Goal: Task Accomplishment & Management: Manage account settings

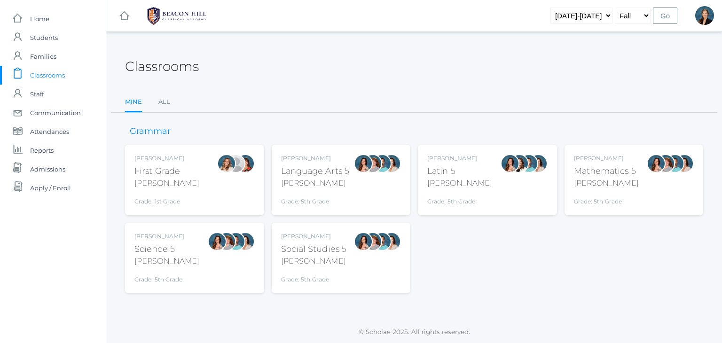
drag, startPoint x: 0, startPoint y: 0, endPoint x: 297, endPoint y: 34, distance: 298.4
click at [297, 34] on div "icons/ui/navigation/hamburger Created with Sketch. icons/ui/navigation/home Cre…" at bounding box center [414, 171] width 616 height 343
click at [47, 34] on span "Students" at bounding box center [44, 37] width 28 height 19
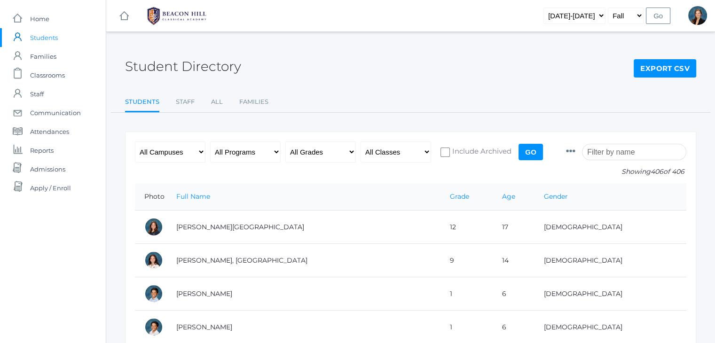
click at [626, 146] on input "search" at bounding box center [634, 152] width 104 height 16
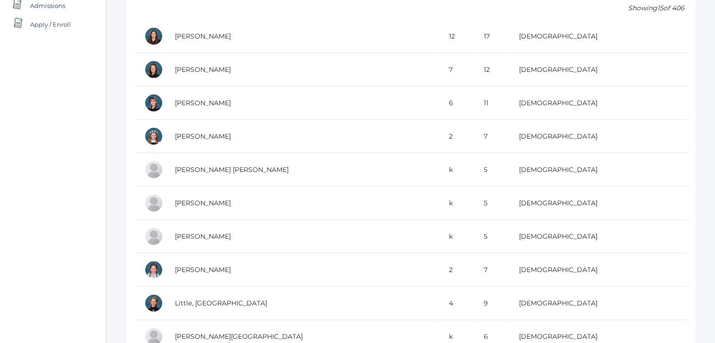
scroll to position [167, 0]
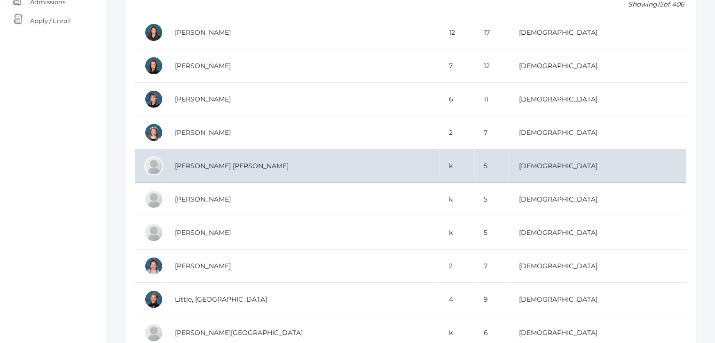
type input "ann"
click at [239, 166] on td "Gregg, Annie Grace" at bounding box center [301, 165] width 273 height 33
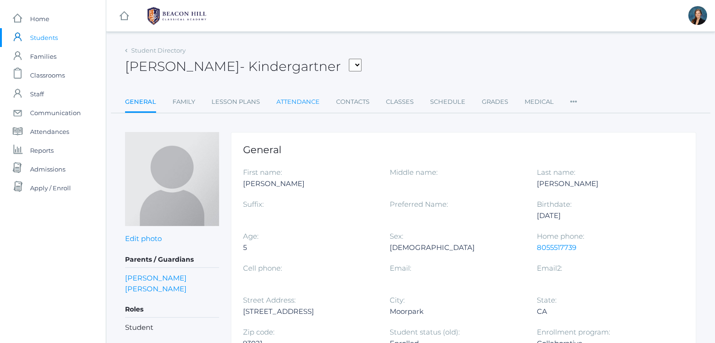
click at [293, 106] on link "Attendance" at bounding box center [297, 102] width 43 height 19
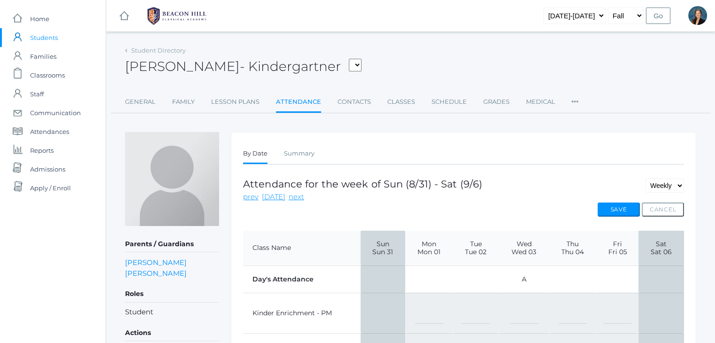
click at [523, 279] on td "A" at bounding box center [524, 278] width 50 height 27
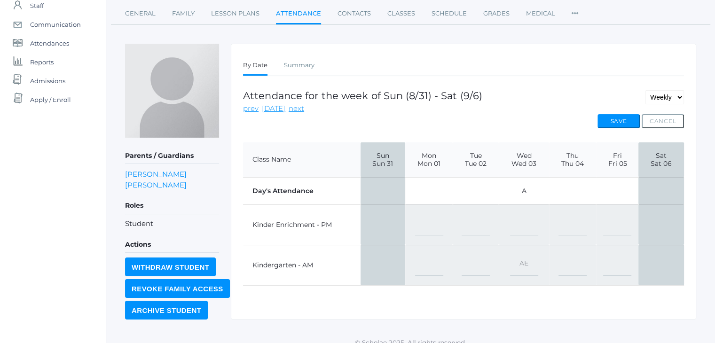
scroll to position [94, 0]
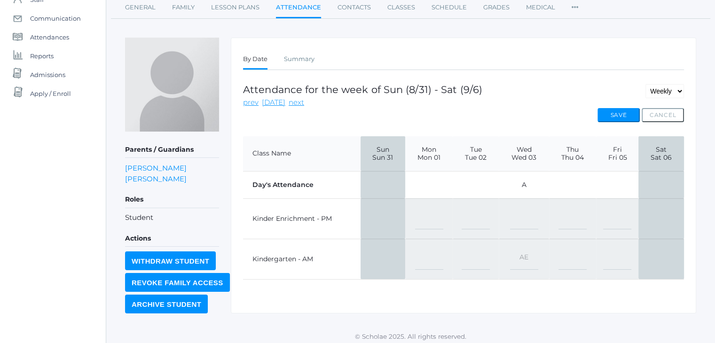
click at [524, 252] on select "-- Present Present-At-Home Tardy Excused Tardy Unexcused Absent Excused Absent …" at bounding box center [524, 259] width 28 height 21
select select "TE"
click at [510, 249] on select "-- Present Present-At-Home Tardy Excused Tardy Unexcused Absent Excused Absent …" at bounding box center [524, 259] width 28 height 21
click at [613, 106] on div "Attendance for the week of Sun (8/31) - Sat (9/6) prev today next Daily Weekly …" at bounding box center [463, 96] width 441 height 24
click at [613, 109] on button "Save" at bounding box center [618, 115] width 42 height 14
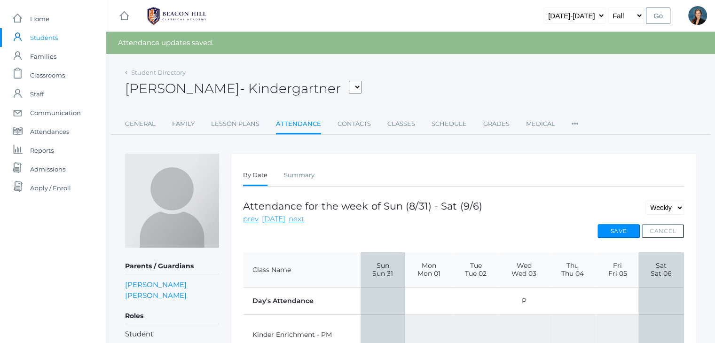
click at [39, 34] on span "Students" at bounding box center [44, 37] width 28 height 19
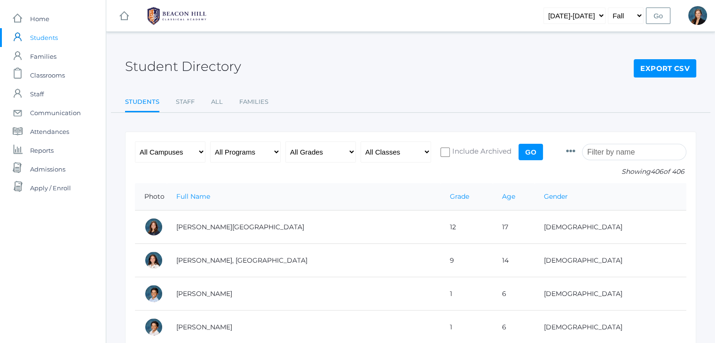
click at [613, 153] on input "search" at bounding box center [634, 152] width 104 height 16
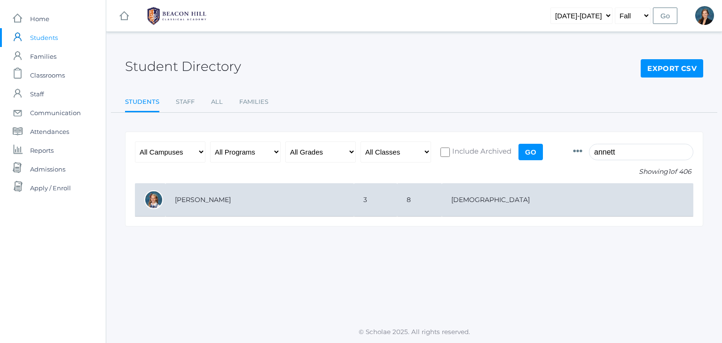
type input "annett"
click at [315, 215] on td "[PERSON_NAME]" at bounding box center [259, 199] width 188 height 33
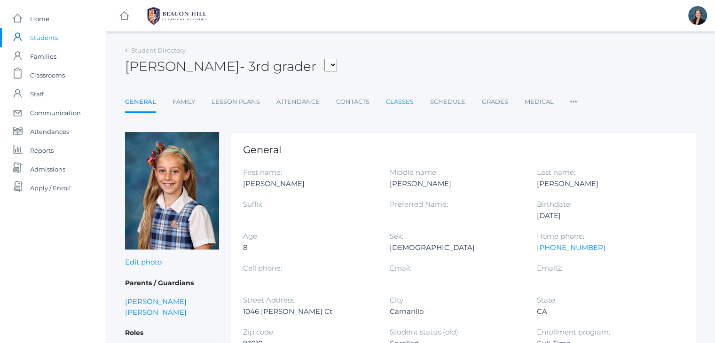
click at [386, 101] on link "Classes" at bounding box center [400, 102] width 28 height 19
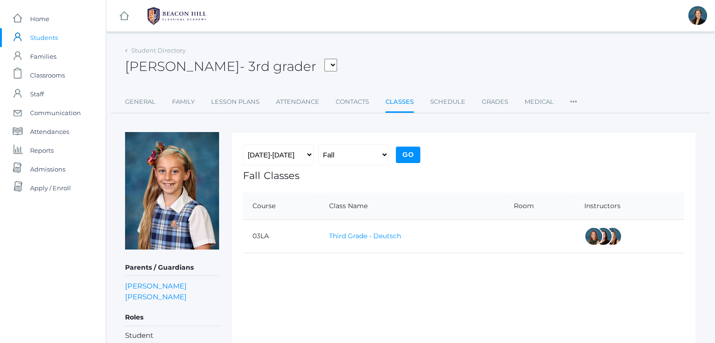
click at [356, 234] on link "Third Grade - Deutsch" at bounding box center [365, 236] width 72 height 8
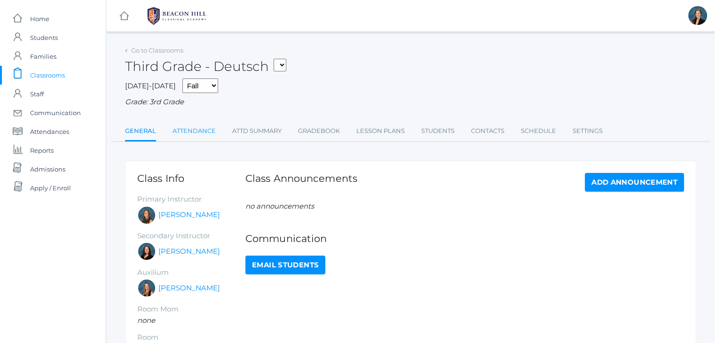
click at [191, 129] on link "Attendance" at bounding box center [193, 131] width 43 height 19
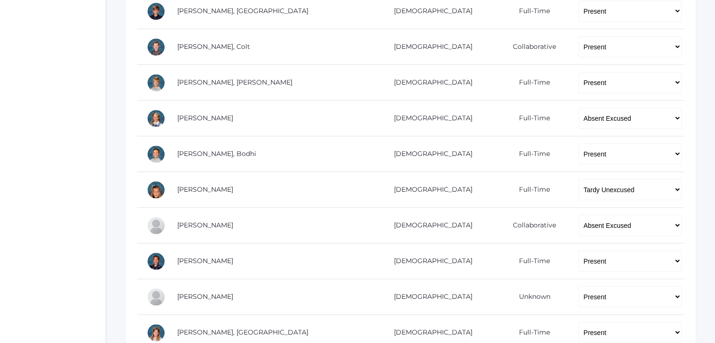
scroll to position [568, 0]
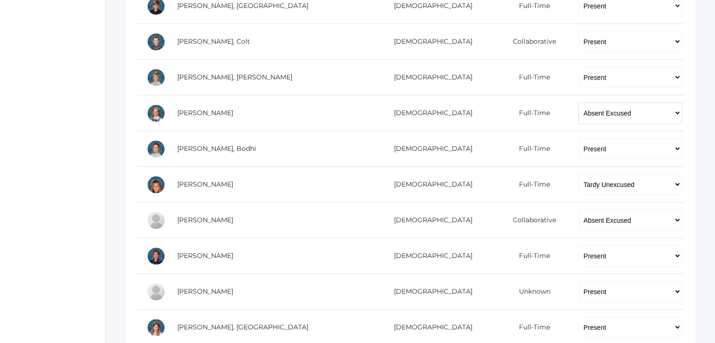
click at [578, 112] on select "-- Present Present-At-Home Tardy Excused Tardy Unexcused Absent Excused Absent …" at bounding box center [629, 112] width 103 height 21
select select "TE"
click at [578, 102] on select "-- Present Present-At-Home Tardy Excused Tardy Unexcused Absent Excused Absent …" at bounding box center [629, 112] width 103 height 21
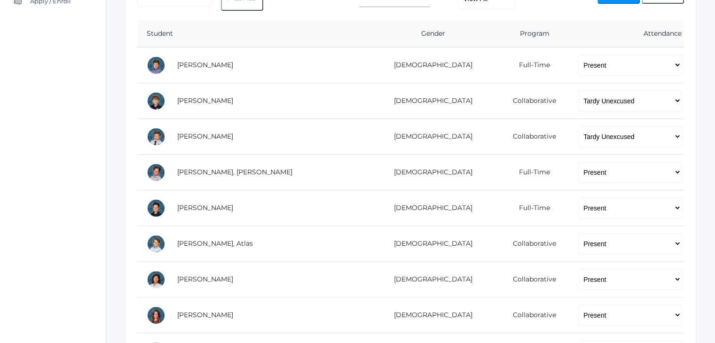
scroll to position [0, 0]
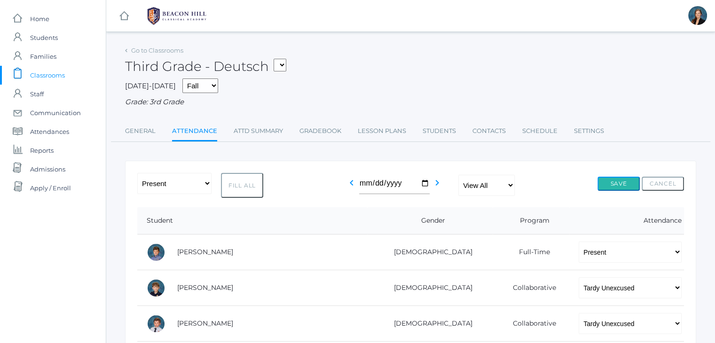
click at [606, 184] on button "Save" at bounding box center [618, 184] width 42 height 14
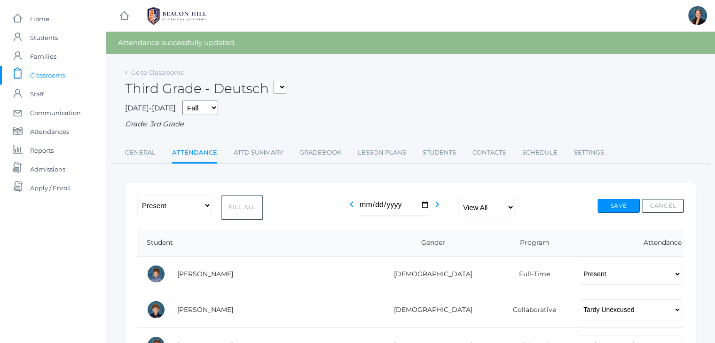
click at [55, 71] on span "Classrooms" at bounding box center [47, 75] width 35 height 19
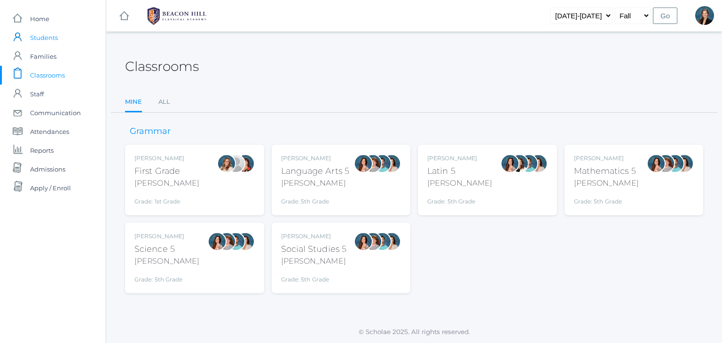
click at [47, 41] on span "Students" at bounding box center [44, 37] width 28 height 19
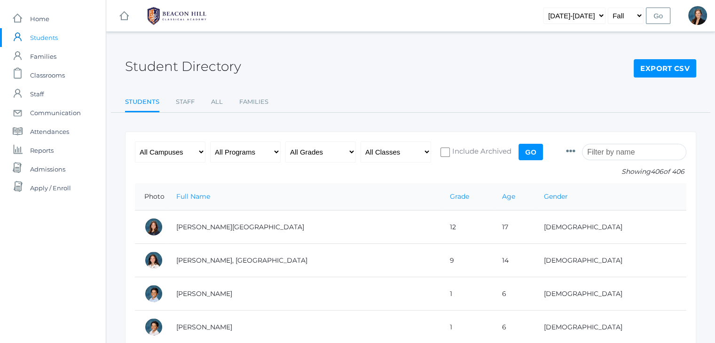
click at [639, 156] on input "search" at bounding box center [634, 152] width 104 height 16
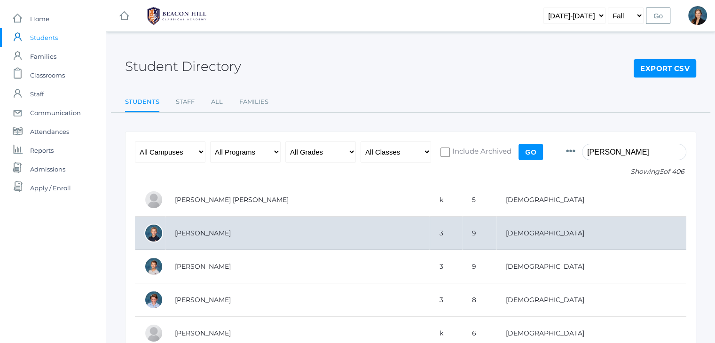
type input "greg"
click at [429, 232] on td "[PERSON_NAME]" at bounding box center [297, 233] width 264 height 33
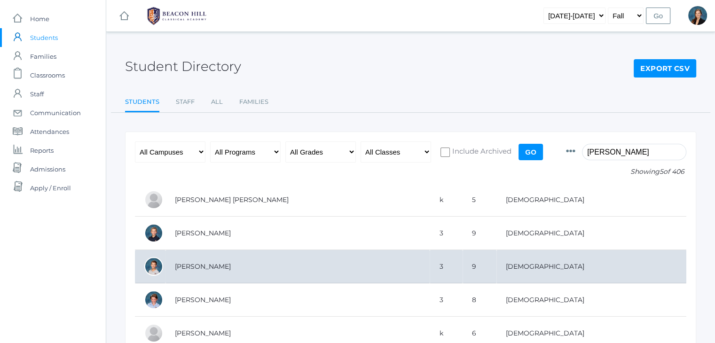
click at [199, 265] on td "[PERSON_NAME]" at bounding box center [297, 266] width 264 height 33
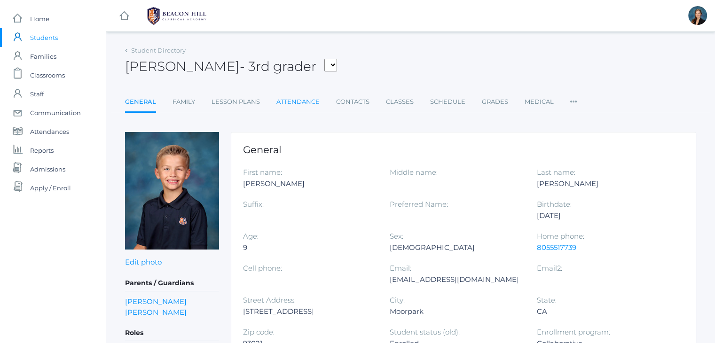
click at [309, 104] on link "Attendance" at bounding box center [297, 102] width 43 height 19
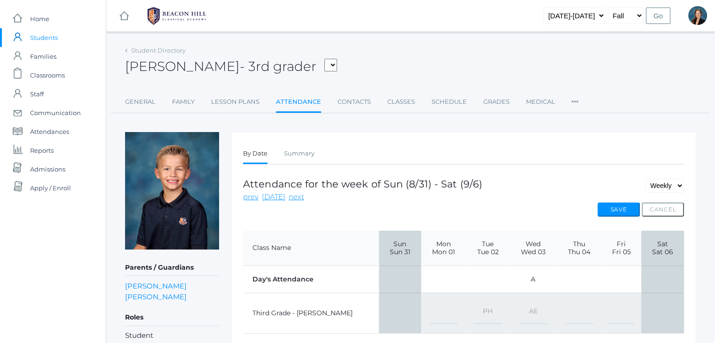
click at [519, 309] on select "-- Present Present-At-Home Tardy Excused Tardy Unexcused Absent Excused Absent …" at bounding box center [533, 313] width 28 height 21
select select "TE"
click at [519, 303] on select "-- Present Present-At-Home Tardy Excused Tardy Unexcused Absent Excused Absent …" at bounding box center [533, 313] width 28 height 21
click at [615, 208] on button "Save" at bounding box center [618, 210] width 42 height 14
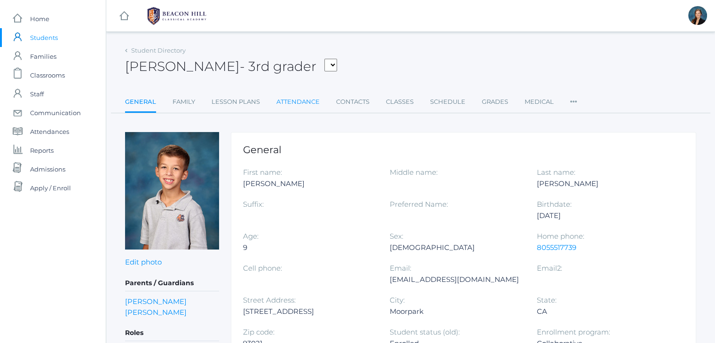
click at [304, 96] on link "Attendance" at bounding box center [297, 102] width 43 height 19
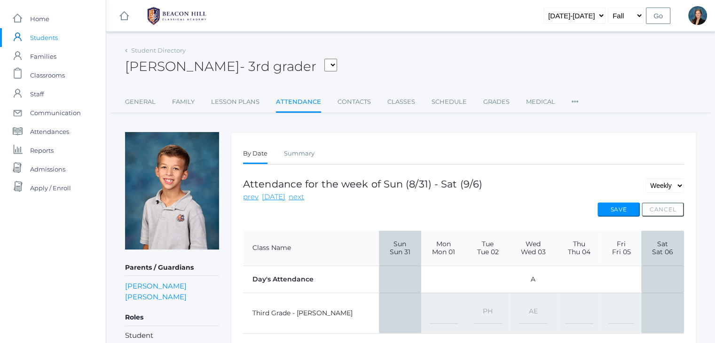
click at [520, 311] on select "-- Present Present-At-Home Tardy Excused Tardy Unexcused Absent Excused Absent …" at bounding box center [533, 313] width 28 height 21
select select "TE"
click at [519, 303] on select "-- Present Present-At-Home Tardy Excused Tardy Unexcused Absent Excused Absent …" at bounding box center [533, 313] width 28 height 21
click at [604, 205] on button "Save" at bounding box center [618, 210] width 42 height 14
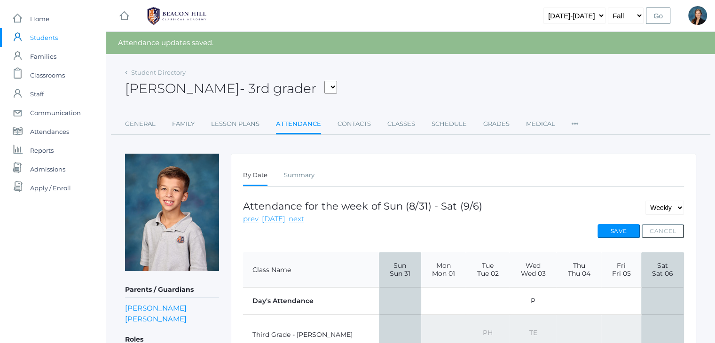
click at [446, 69] on div "[PERSON_NAME] - 3rd grader [PERSON_NAME] [PERSON_NAME], [PERSON_NAME], [PERSON_…" at bounding box center [410, 83] width 571 height 35
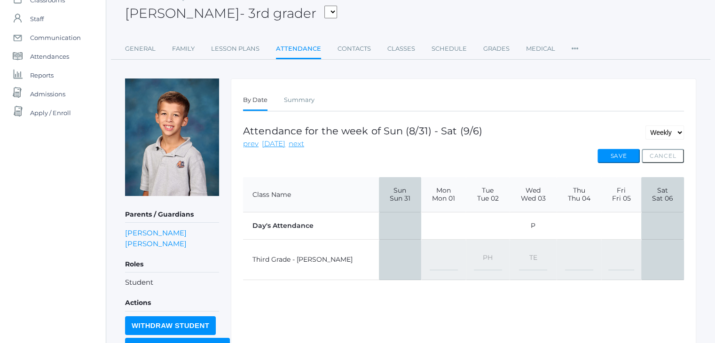
scroll to position [77, 0]
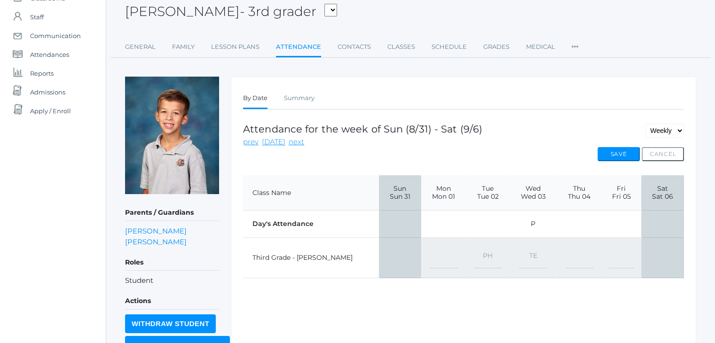
click at [34, 166] on div "icons/ui/navigation/home Created with Sketch. Home icons/user/plain Created wit…" at bounding box center [53, 166] width 106 height 487
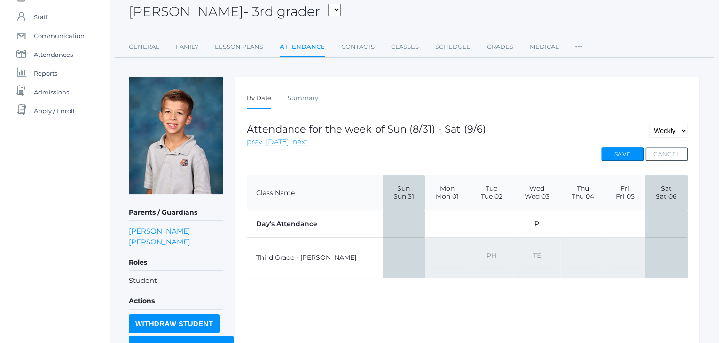
scroll to position [0, 0]
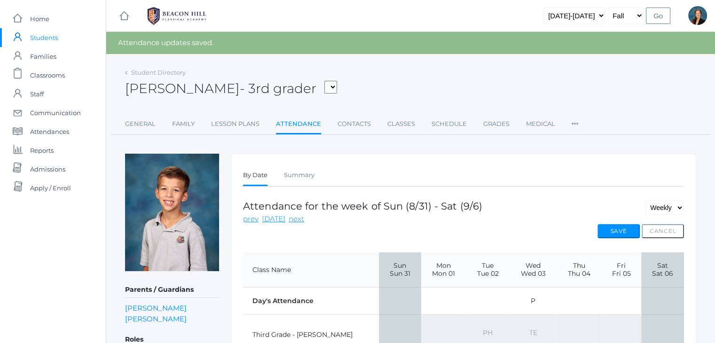
click at [40, 35] on span "Students" at bounding box center [44, 37] width 28 height 19
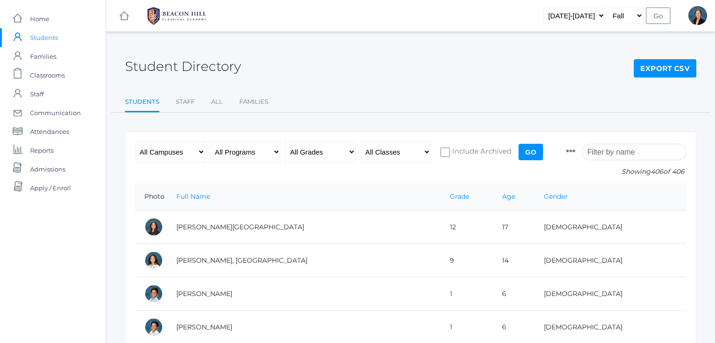
click at [601, 151] on input "search" at bounding box center [634, 152] width 104 height 16
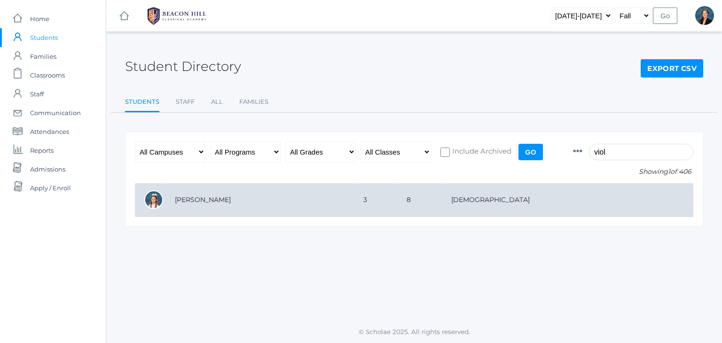
type input "viol"
click at [380, 191] on td "3" at bounding box center [375, 199] width 43 height 33
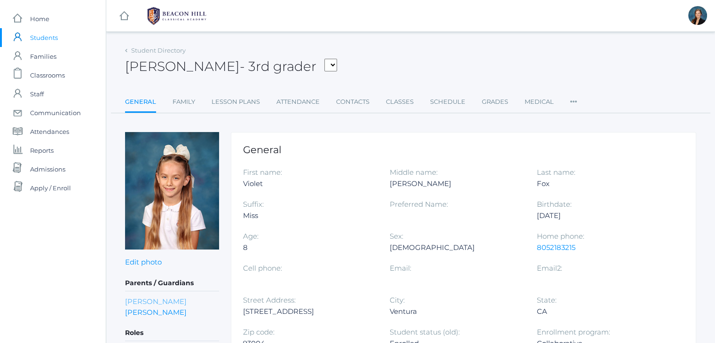
click at [141, 303] on link "[PERSON_NAME]" at bounding box center [156, 301] width 62 height 11
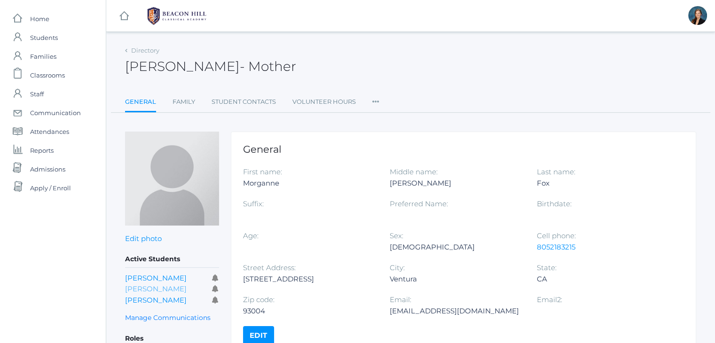
click at [141, 288] on link "[PERSON_NAME]" at bounding box center [156, 288] width 62 height 9
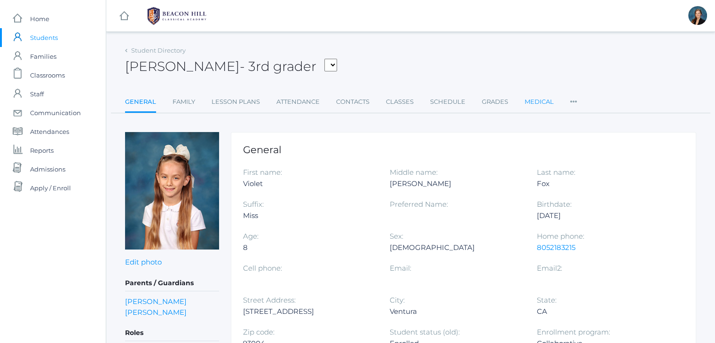
click at [535, 102] on link "Medical" at bounding box center [538, 102] width 29 height 19
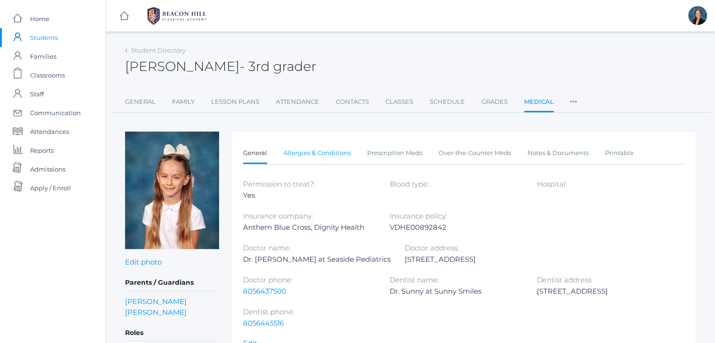
click at [301, 150] on link "Allergies & Conditions" at bounding box center [316, 153] width 67 height 19
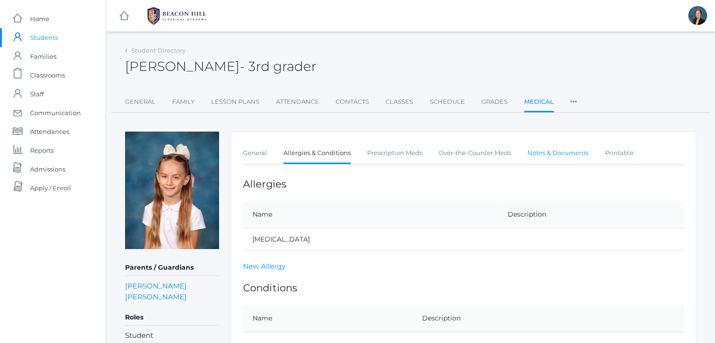
click at [546, 155] on link "Notes & Documents" at bounding box center [557, 153] width 61 height 19
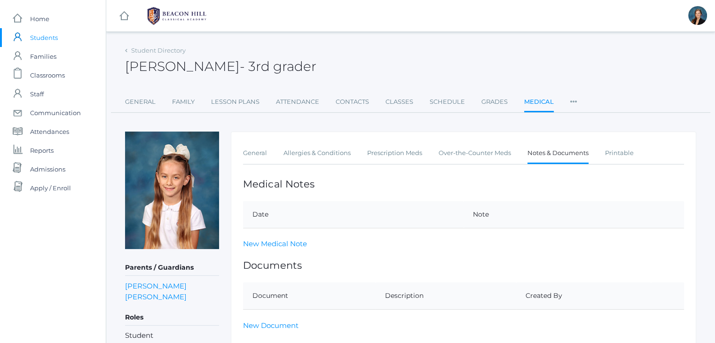
click at [353, 41] on div "icons/ui/navigation/hamburger Created with Sketch. icons/ui/navigation/home Cre…" at bounding box center [410, 232] width 609 height 465
click at [318, 35] on div "icons/ui/navigation/hamburger Created with Sketch. icons/ui/navigation/home Cre…" at bounding box center [410, 232] width 609 height 465
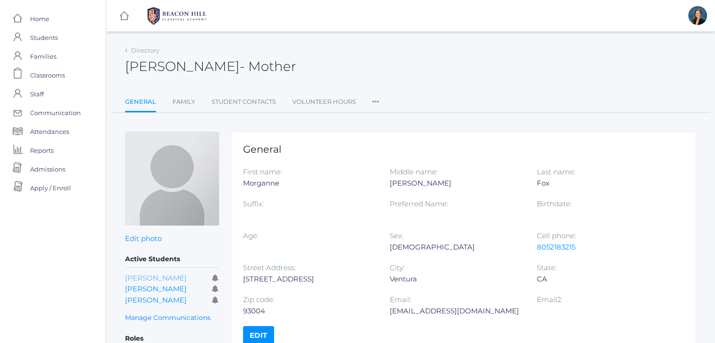
click at [156, 277] on link "Harlow Fox" at bounding box center [156, 277] width 62 height 9
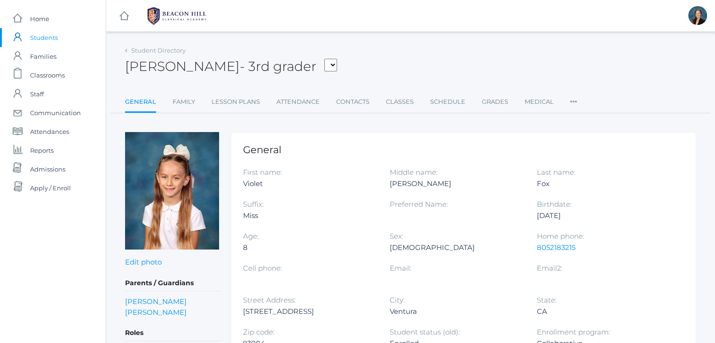
click at [39, 34] on span "Students" at bounding box center [44, 37] width 28 height 19
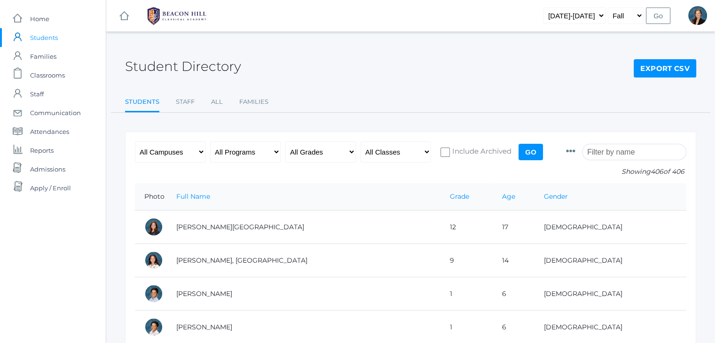
click at [609, 151] on input "search" at bounding box center [634, 152] width 104 height 16
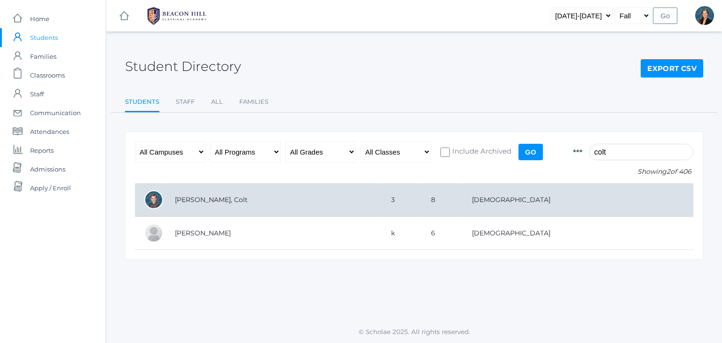
type input "colt"
click at [212, 202] on td "Mastro, Colt" at bounding box center [273, 199] width 216 height 33
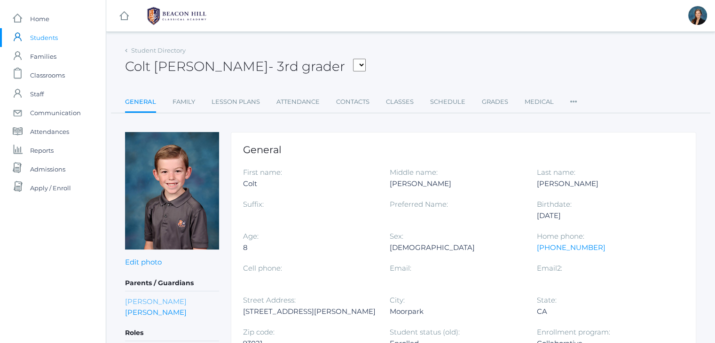
click at [157, 303] on link "Rachel Mastro" at bounding box center [156, 301] width 62 height 11
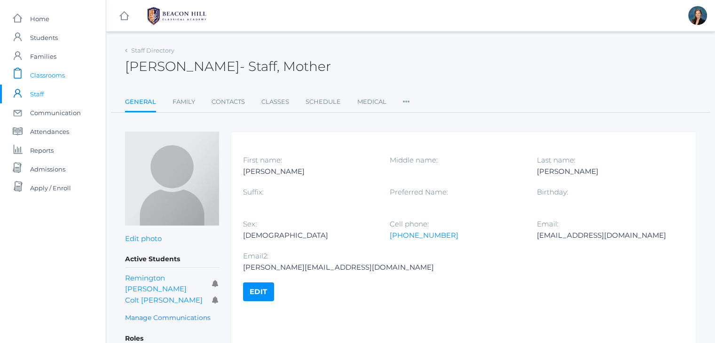
click at [51, 75] on span "Classrooms" at bounding box center [47, 75] width 35 height 19
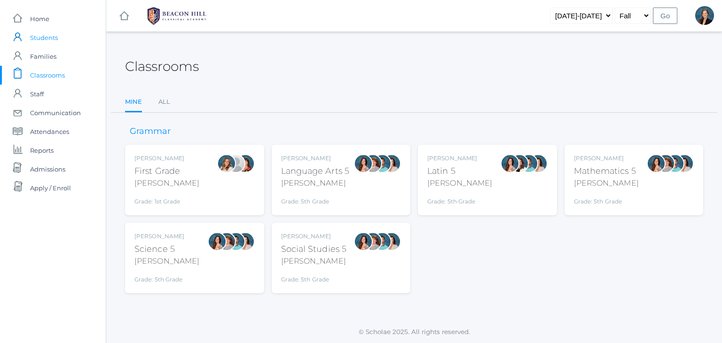
click at [40, 36] on span "Students" at bounding box center [44, 37] width 28 height 19
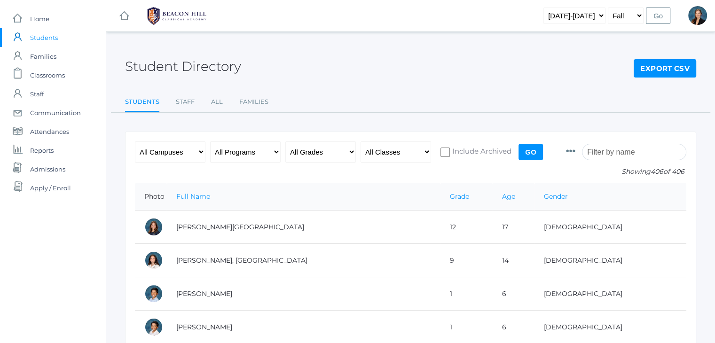
click at [654, 153] on input "search" at bounding box center [634, 152] width 104 height 16
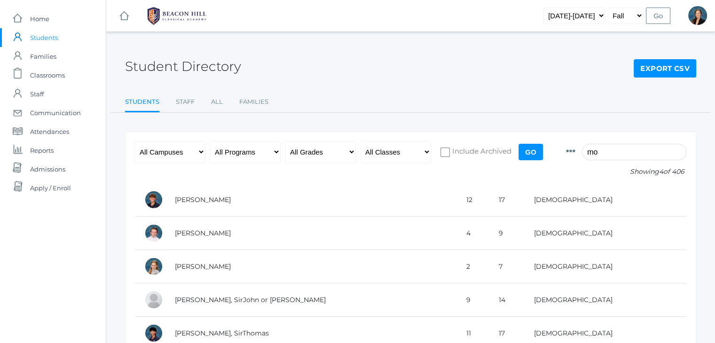
type input "m"
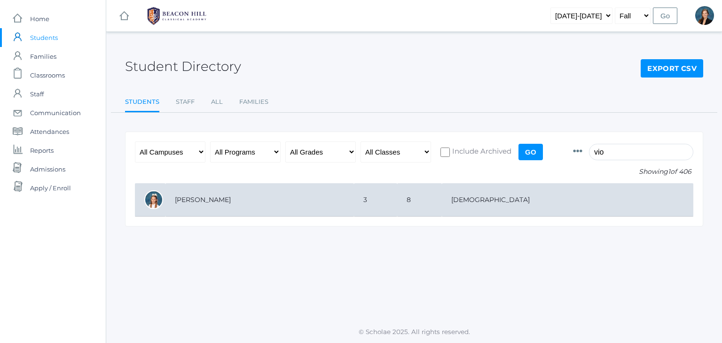
type input "vio"
click at [256, 198] on td "Fox, Violet" at bounding box center [259, 199] width 188 height 33
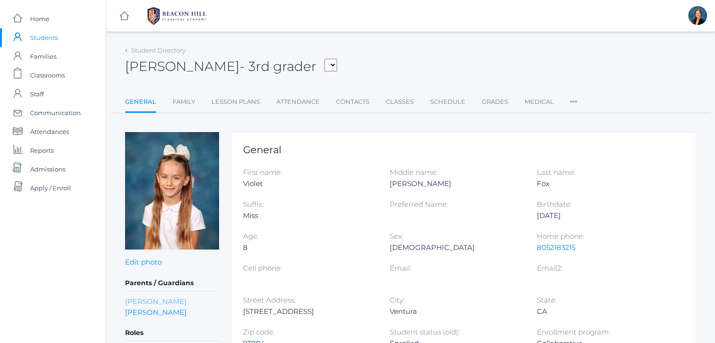
click at [156, 298] on link "[PERSON_NAME]" at bounding box center [156, 301] width 62 height 11
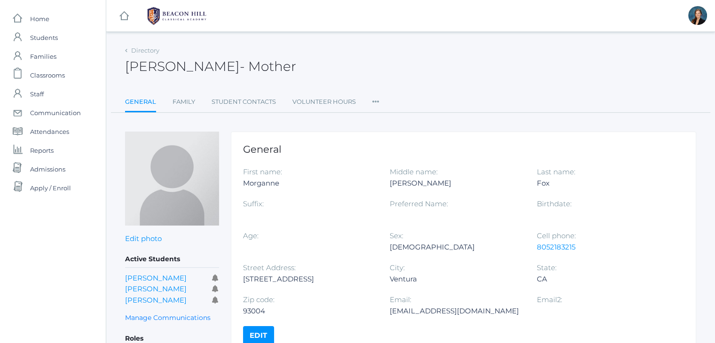
click at [363, 62] on div "[PERSON_NAME] - Mother [PERSON_NAME] Mother" at bounding box center [410, 61] width 571 height 35
click at [50, 41] on span "Students" at bounding box center [44, 37] width 28 height 19
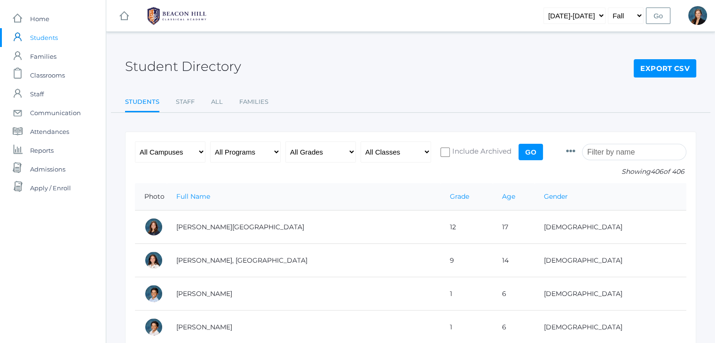
click at [651, 151] on input "search" at bounding box center [634, 152] width 104 height 16
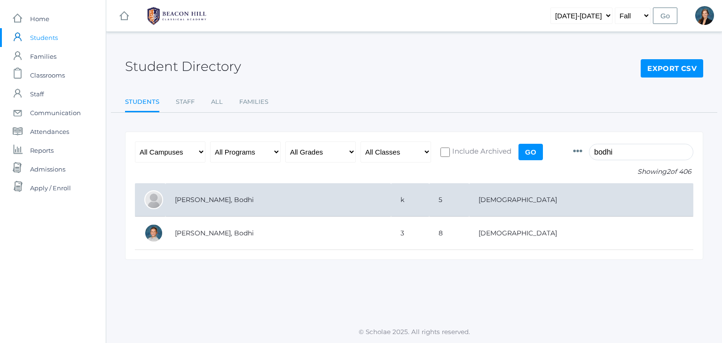
type input "bodhi"
click at [220, 197] on td "[PERSON_NAME], Bodhi" at bounding box center [278, 199] width 226 height 33
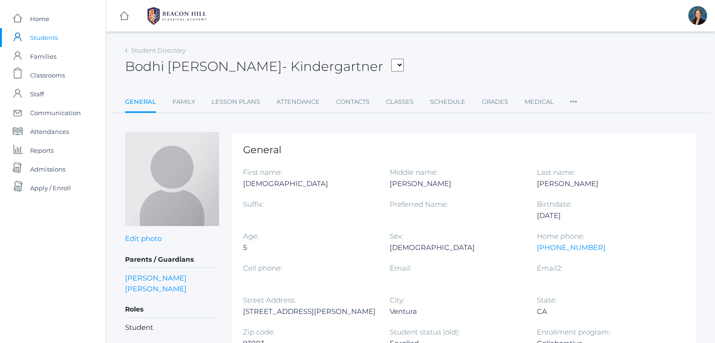
click at [410, 59] on div "Bodhi [PERSON_NAME] - Kindergartner [PERSON_NAME], [PERSON_NAME], [PERSON_NAME]…" at bounding box center [410, 61] width 571 height 35
click at [396, 38] on div "icons/ui/navigation/hamburger Created with Sketch. icons/ui/navigation/home Cre…" at bounding box center [410, 299] width 609 height 599
click at [402, 41] on div "icons/ui/navigation/hamburger Created with Sketch. icons/ui/navigation/home Cre…" at bounding box center [410, 299] width 609 height 599
click at [390, 41] on div "icons/ui/navigation/hamburger Created with Sketch. icons/ui/navigation/home Cre…" at bounding box center [410, 299] width 609 height 599
click at [91, 273] on div "icons/ui/navigation/home Created with Sketch. Home icons/user/plain Created wit…" at bounding box center [53, 299] width 106 height 599
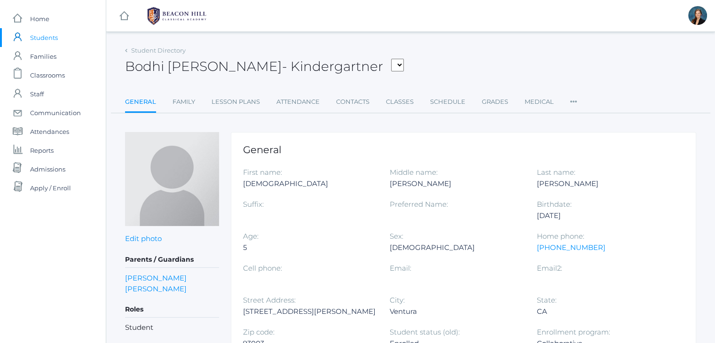
click at [406, 58] on div "Bodhi [PERSON_NAME] - Kindergartner [PERSON_NAME], [PERSON_NAME], [PERSON_NAME]…" at bounding box center [410, 61] width 571 height 35
click at [61, 74] on span "Classrooms" at bounding box center [47, 75] width 35 height 19
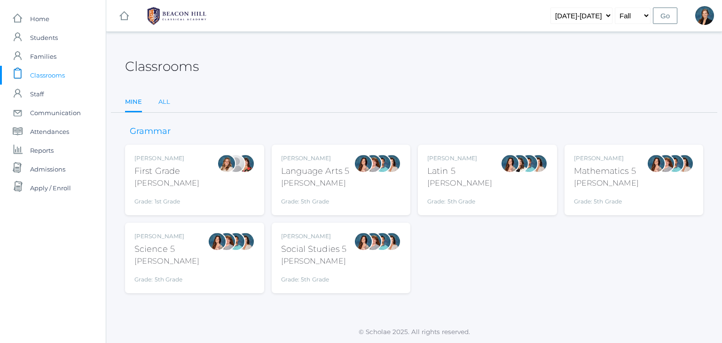
click at [166, 102] on link "All" at bounding box center [164, 102] width 12 height 19
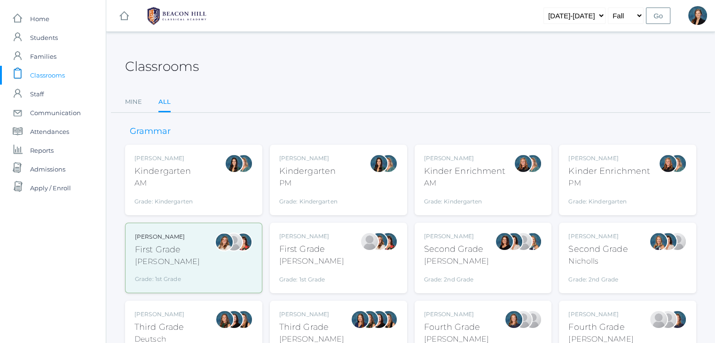
click at [478, 173] on div "Kinder Enrichment" at bounding box center [465, 171] width 82 height 13
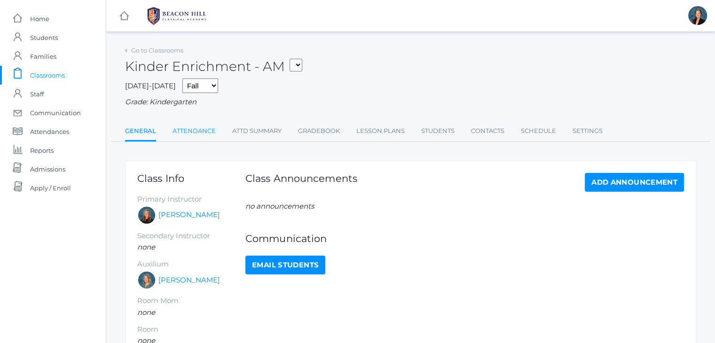
click at [205, 129] on link "Attendance" at bounding box center [193, 131] width 43 height 19
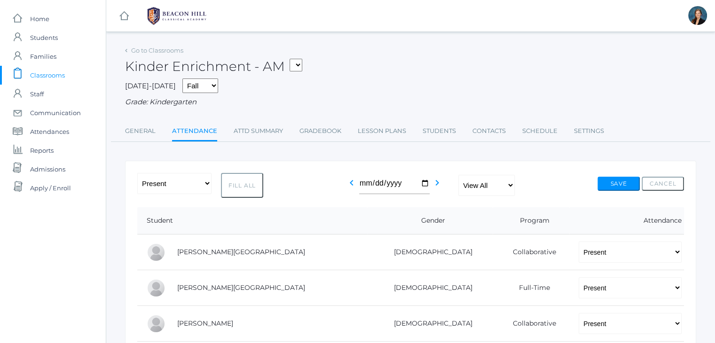
click at [41, 77] on span "Classrooms" at bounding box center [47, 75] width 35 height 19
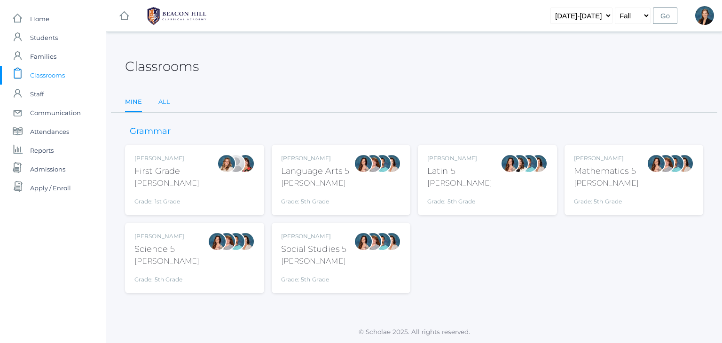
click at [164, 103] on link "All" at bounding box center [164, 102] width 12 height 19
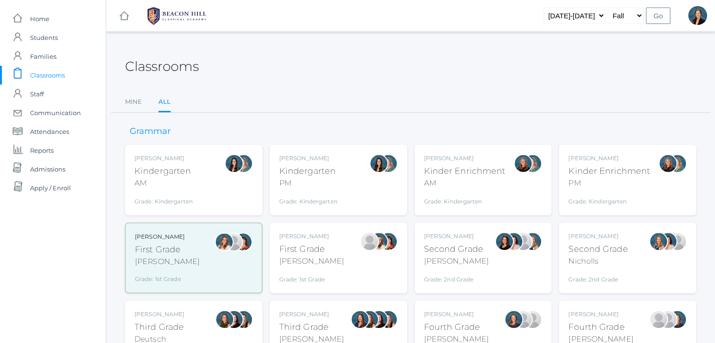
click at [303, 180] on div "PM" at bounding box center [308, 183] width 58 height 11
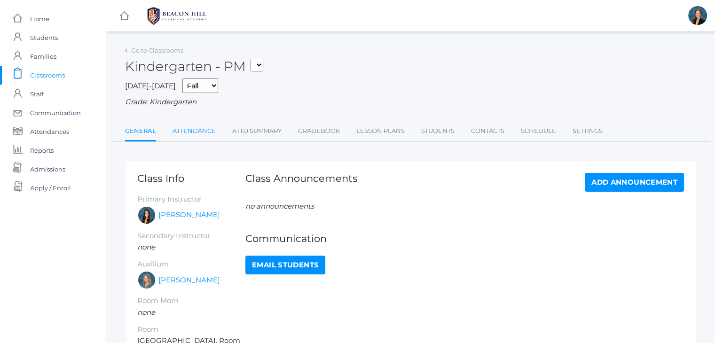
click at [197, 130] on link "Attendance" at bounding box center [193, 131] width 43 height 19
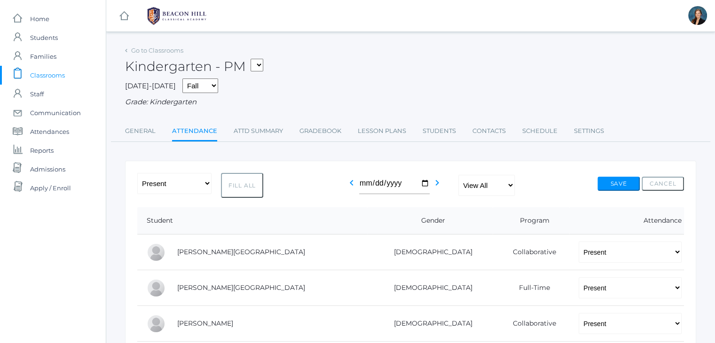
click at [418, 74] on div "Kindergarten - PM 01LA - First Grade [PERSON_NAME] 05LATIN - Latin 5 [PERSON_NA…" at bounding box center [410, 61] width 571 height 35
click at [40, 77] on span "Classrooms" at bounding box center [47, 75] width 35 height 19
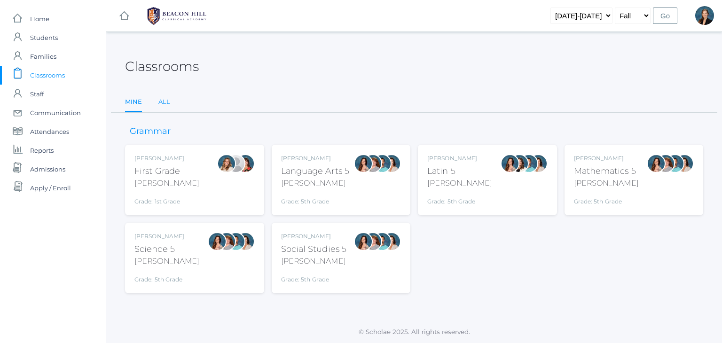
click at [167, 102] on link "All" at bounding box center [164, 102] width 12 height 19
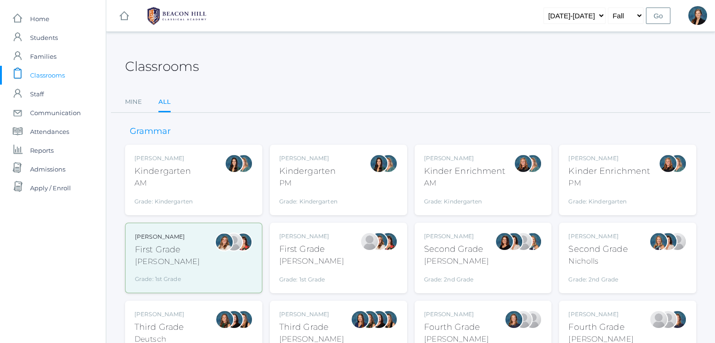
click at [459, 178] on div "AM" at bounding box center [465, 183] width 82 height 11
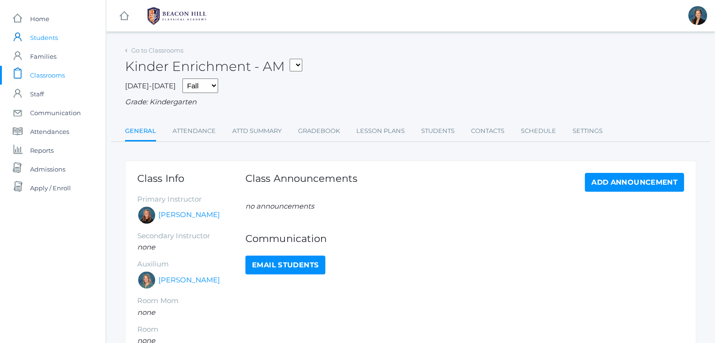
click at [44, 42] on span "Students" at bounding box center [44, 37] width 28 height 19
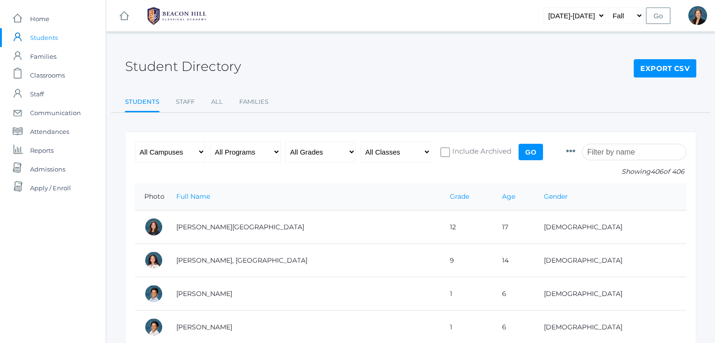
click at [640, 151] on input "search" at bounding box center [634, 152] width 104 height 16
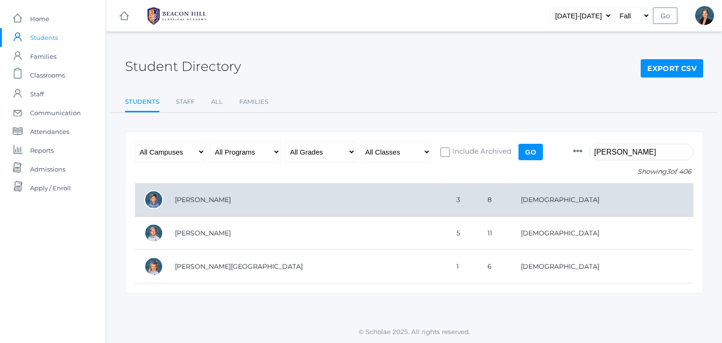
type input "laub"
click at [353, 192] on td "[PERSON_NAME]" at bounding box center [305, 199] width 281 height 33
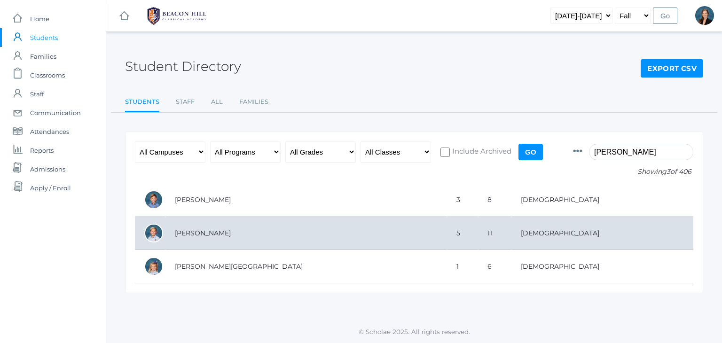
click at [218, 235] on td "[PERSON_NAME]" at bounding box center [305, 233] width 281 height 33
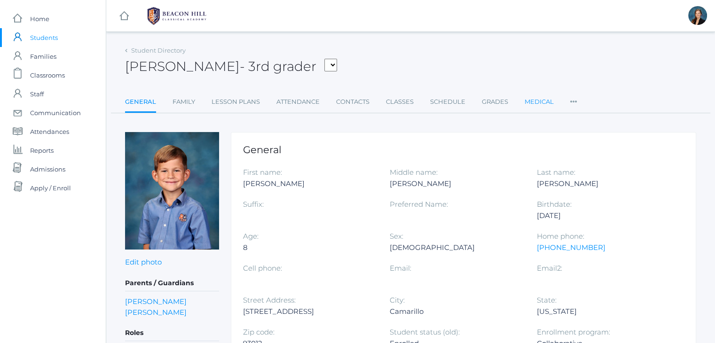
click at [536, 101] on link "Medical" at bounding box center [538, 102] width 29 height 19
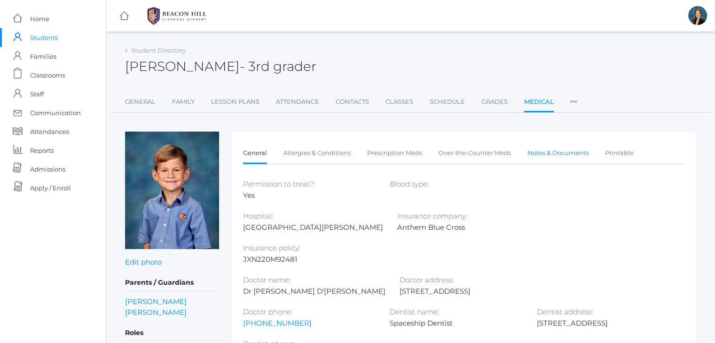
click at [548, 151] on link "Notes & Documents" at bounding box center [557, 153] width 61 height 19
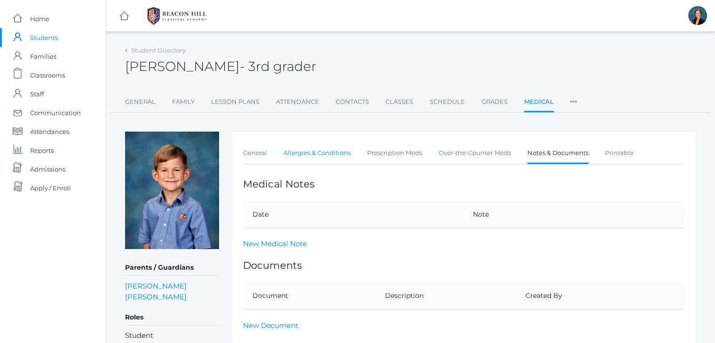
click at [330, 149] on link "Allergies & Conditions" at bounding box center [316, 153] width 67 height 19
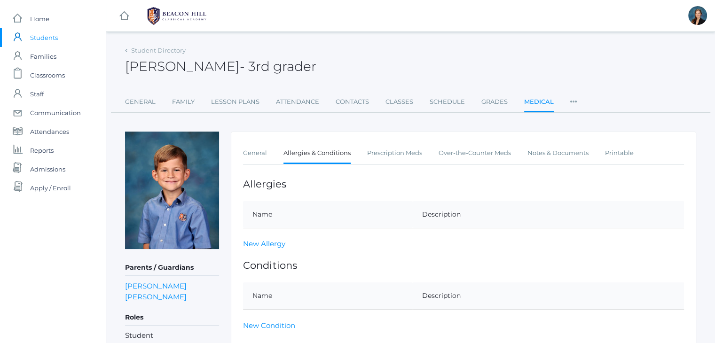
click at [374, 53] on div "Dustin Laubacher - 3rd grader Dustin Laubacher 3rd grader" at bounding box center [410, 61] width 571 height 35
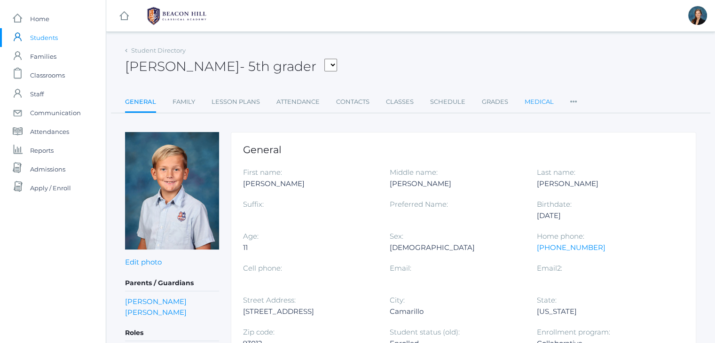
click at [530, 102] on link "Medical" at bounding box center [538, 102] width 29 height 19
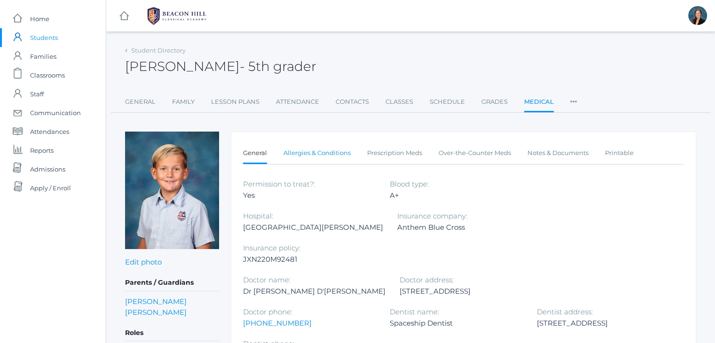
click at [326, 153] on link "Allergies & Conditions" at bounding box center [316, 153] width 67 height 19
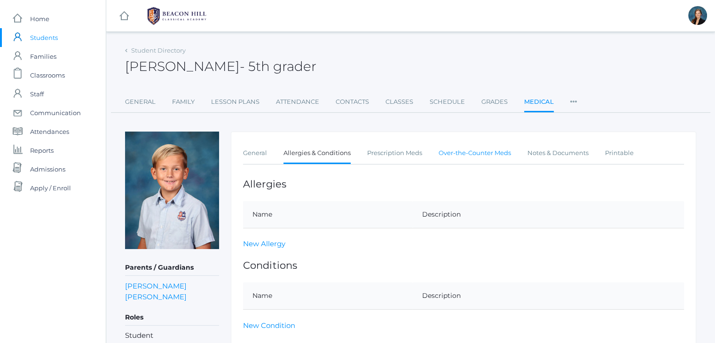
click at [489, 149] on link "Over-the-Counter Meds" at bounding box center [474, 153] width 72 height 19
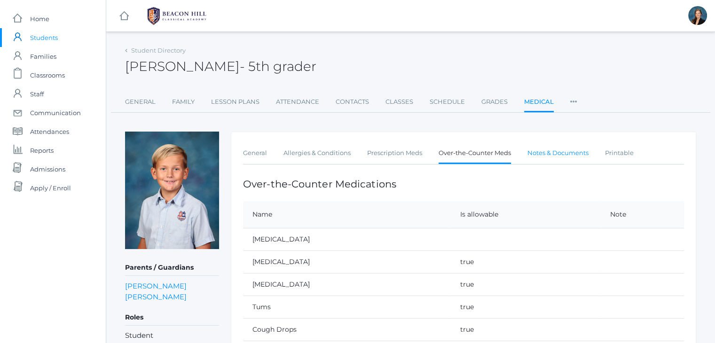
click at [545, 152] on link "Notes & Documents" at bounding box center [557, 153] width 61 height 19
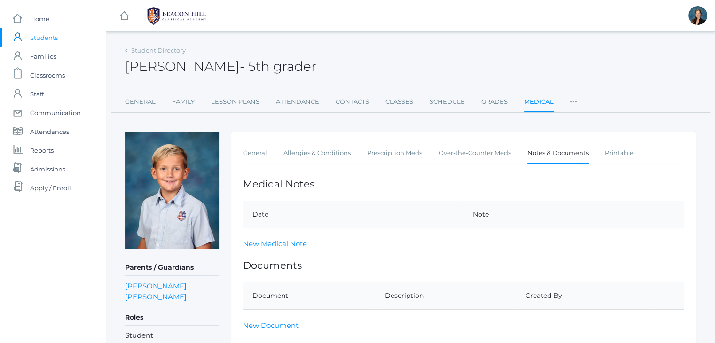
click at [459, 39] on div "icons/ui/navigation/hamburger Created with Sketch. icons/ui/navigation/home Cre…" at bounding box center [410, 232] width 609 height 465
click at [44, 78] on span "Classrooms" at bounding box center [47, 75] width 35 height 19
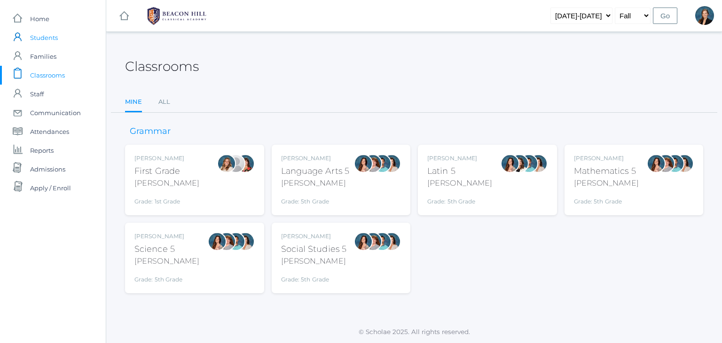
click at [45, 36] on span "Students" at bounding box center [44, 37] width 28 height 19
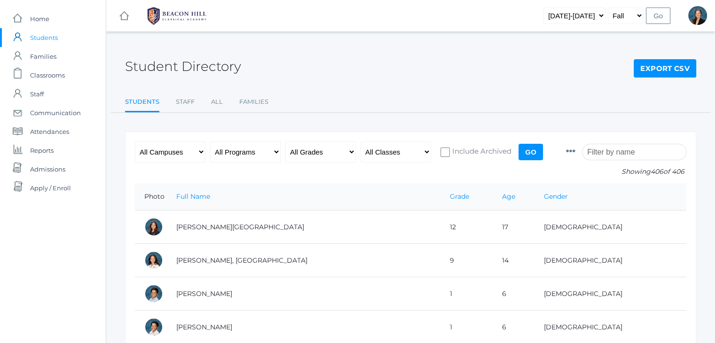
click at [618, 151] on input "search" at bounding box center [634, 152] width 104 height 16
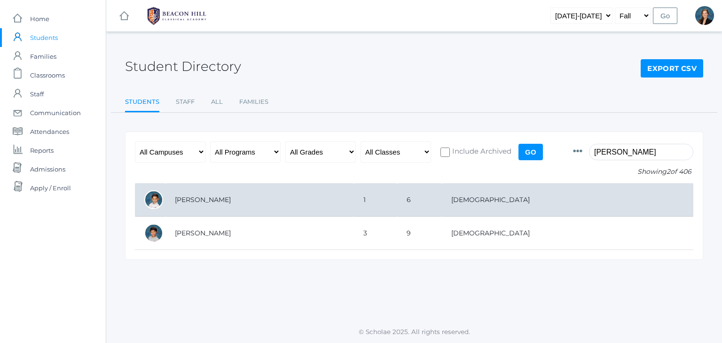
type input "owen"
click at [354, 200] on td "[PERSON_NAME]" at bounding box center [259, 199] width 188 height 33
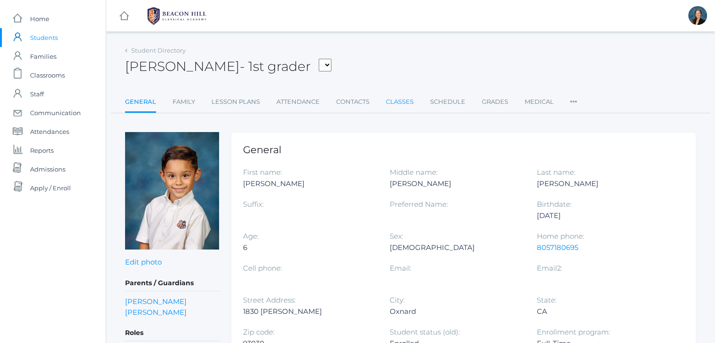
click at [404, 100] on link "Classes" at bounding box center [400, 102] width 28 height 19
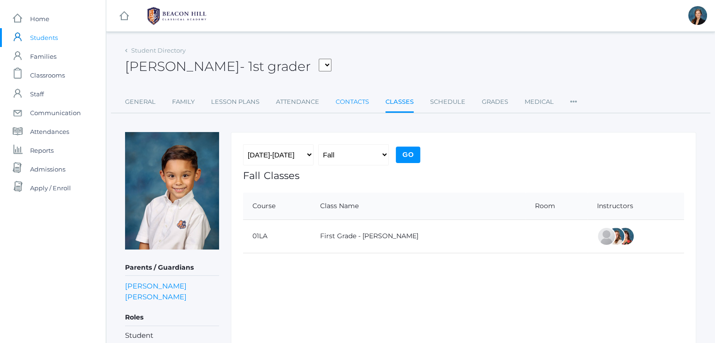
click at [339, 99] on link "Contacts" at bounding box center [352, 102] width 33 height 19
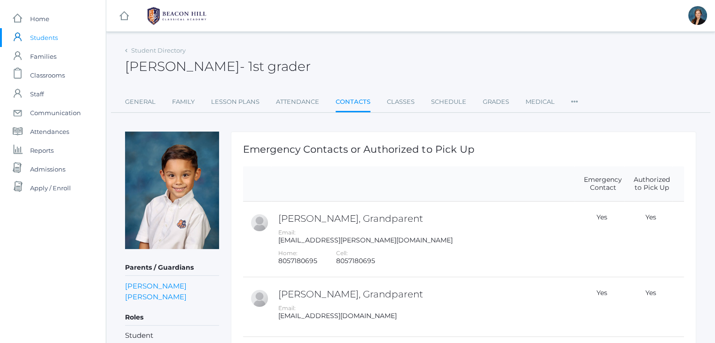
click at [362, 76] on div "[PERSON_NAME] - 1st grader [PERSON_NAME] 1st grader" at bounding box center [410, 61] width 571 height 35
click at [371, 24] on div "icons/ui/navigation/hamburger Created with Sketch. icons/ui/navigation/home Cre…" at bounding box center [410, 15] width 609 height 31
click at [383, 47] on div "[PERSON_NAME] - 1st grader [PERSON_NAME] 1st grader" at bounding box center [410, 61] width 571 height 35
click at [52, 35] on span "Students" at bounding box center [44, 37] width 28 height 19
